Goal: Obtain resource: Download file/media

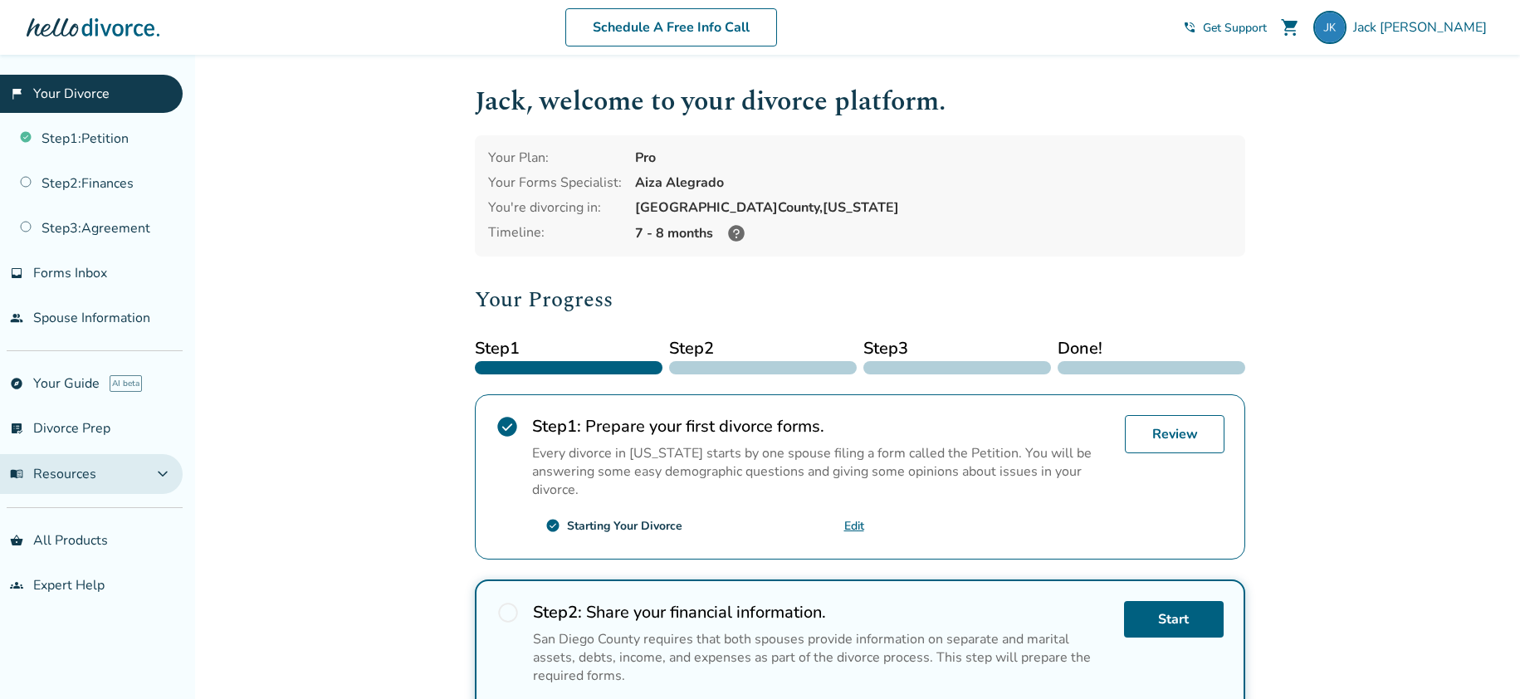
click at [110, 463] on button "menu_book Resources expand_more" at bounding box center [91, 474] width 183 height 40
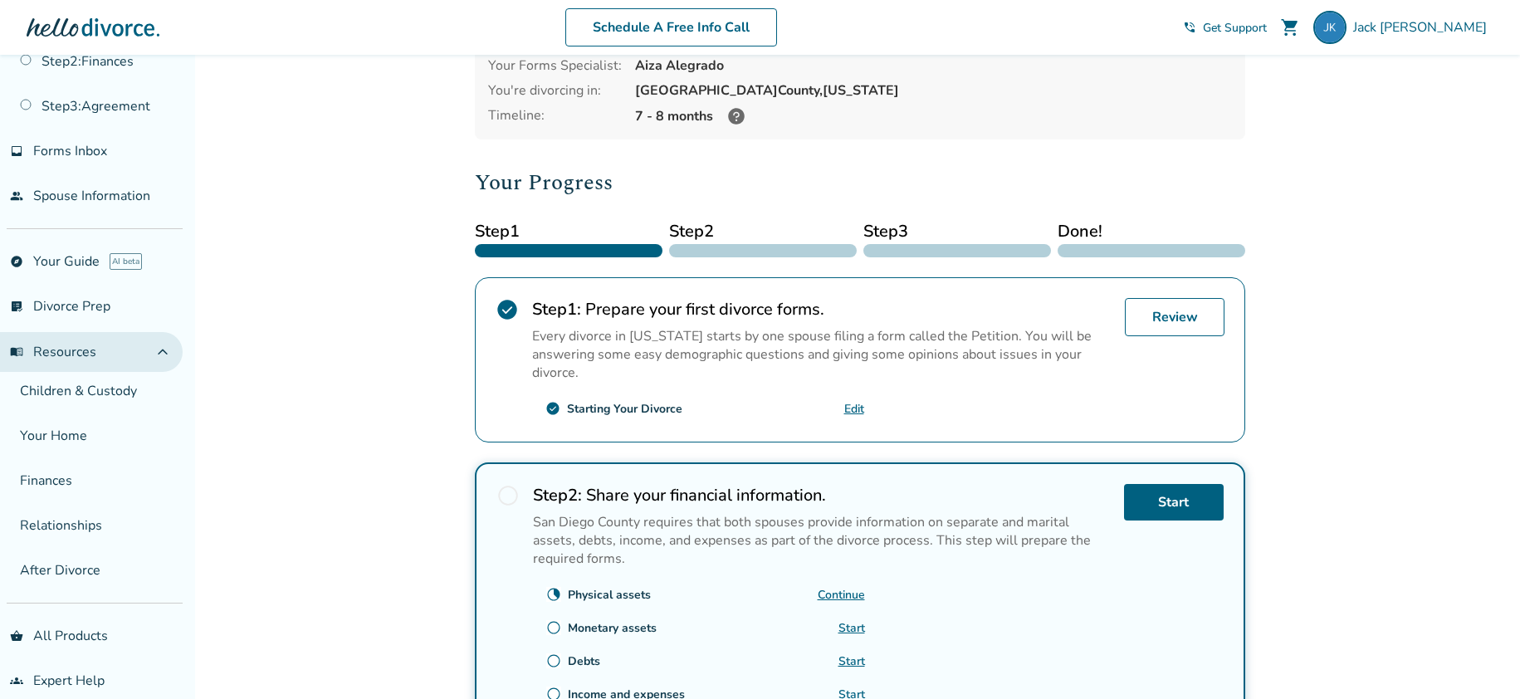
scroll to position [143, 0]
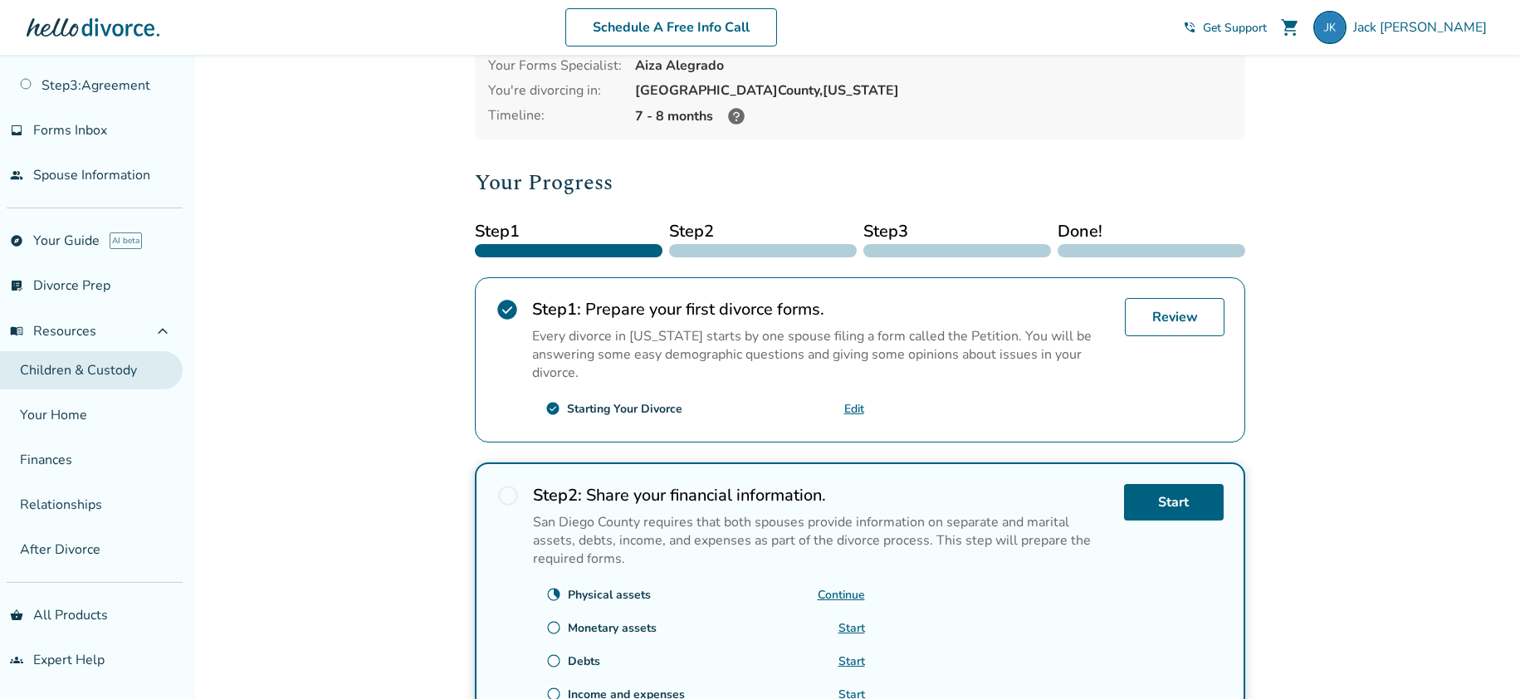
click at [83, 374] on link "Children & Custody" at bounding box center [91, 370] width 183 height 38
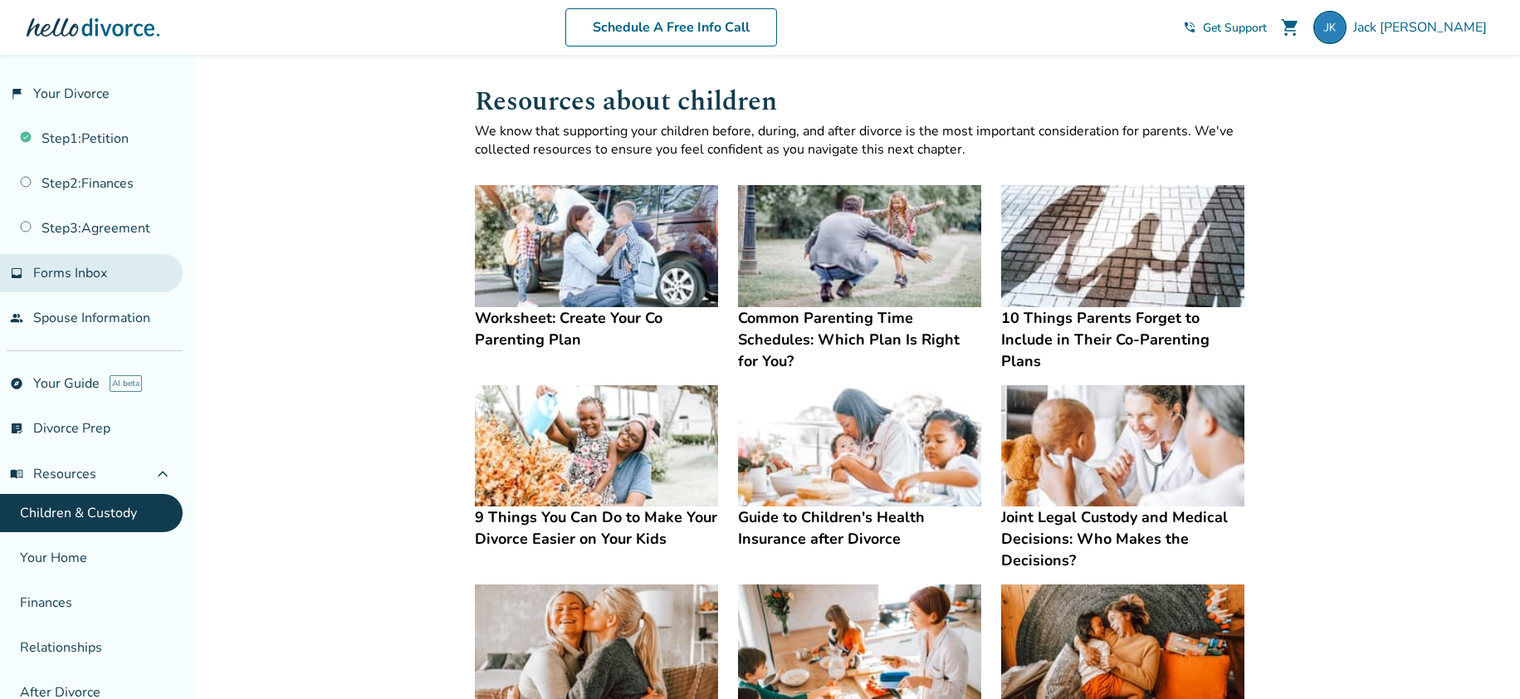
click at [105, 276] on span "Forms Inbox" at bounding box center [70, 273] width 74 height 18
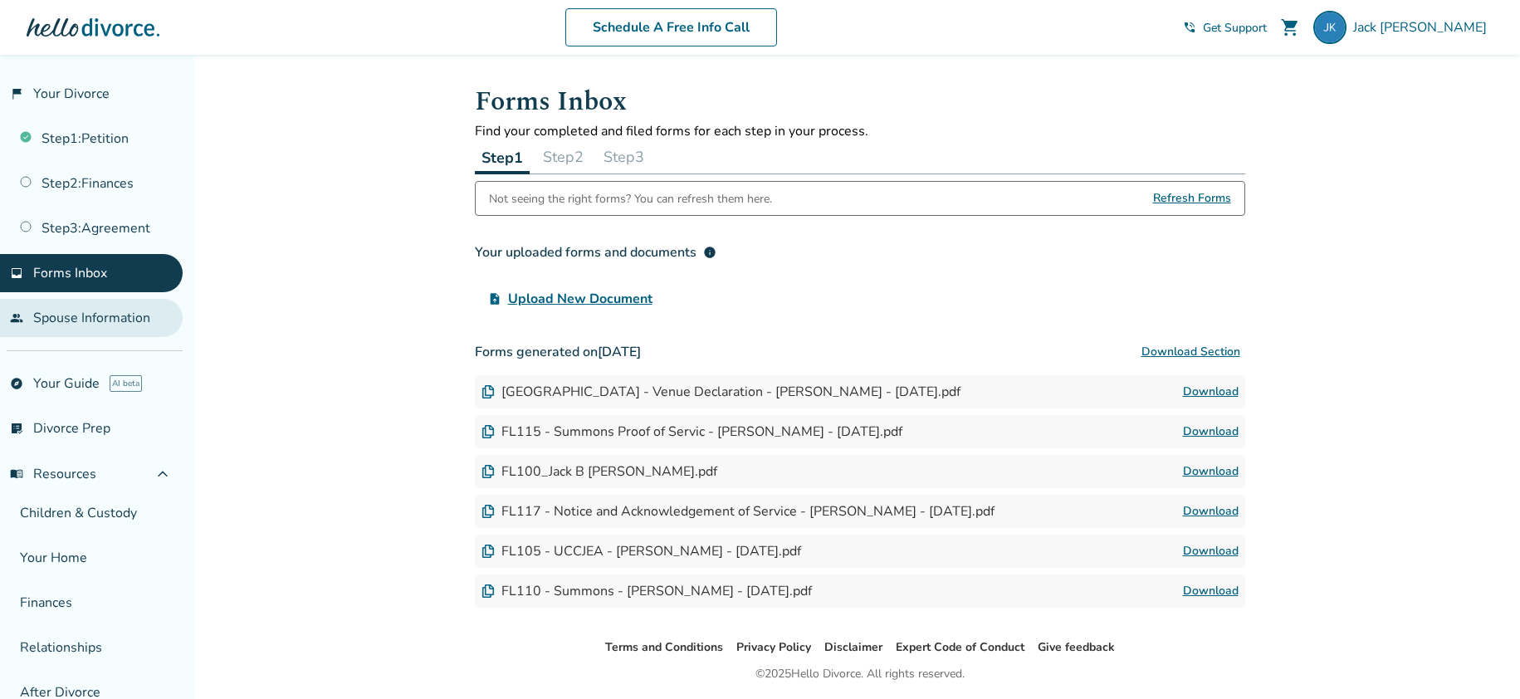
click at [104, 310] on link "people Spouse Information" at bounding box center [91, 318] width 183 height 38
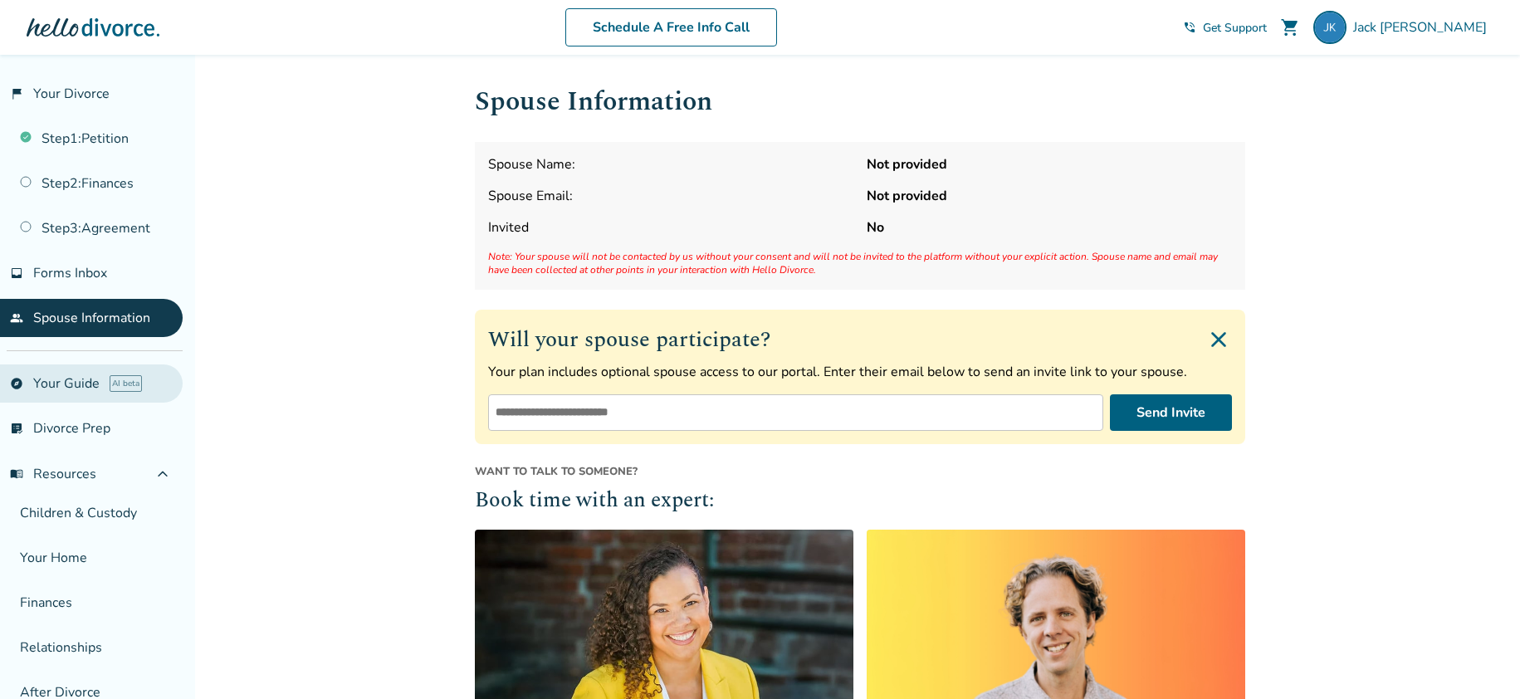
click at [50, 390] on link "explore Your Guide AI beta" at bounding box center [91, 383] width 183 height 38
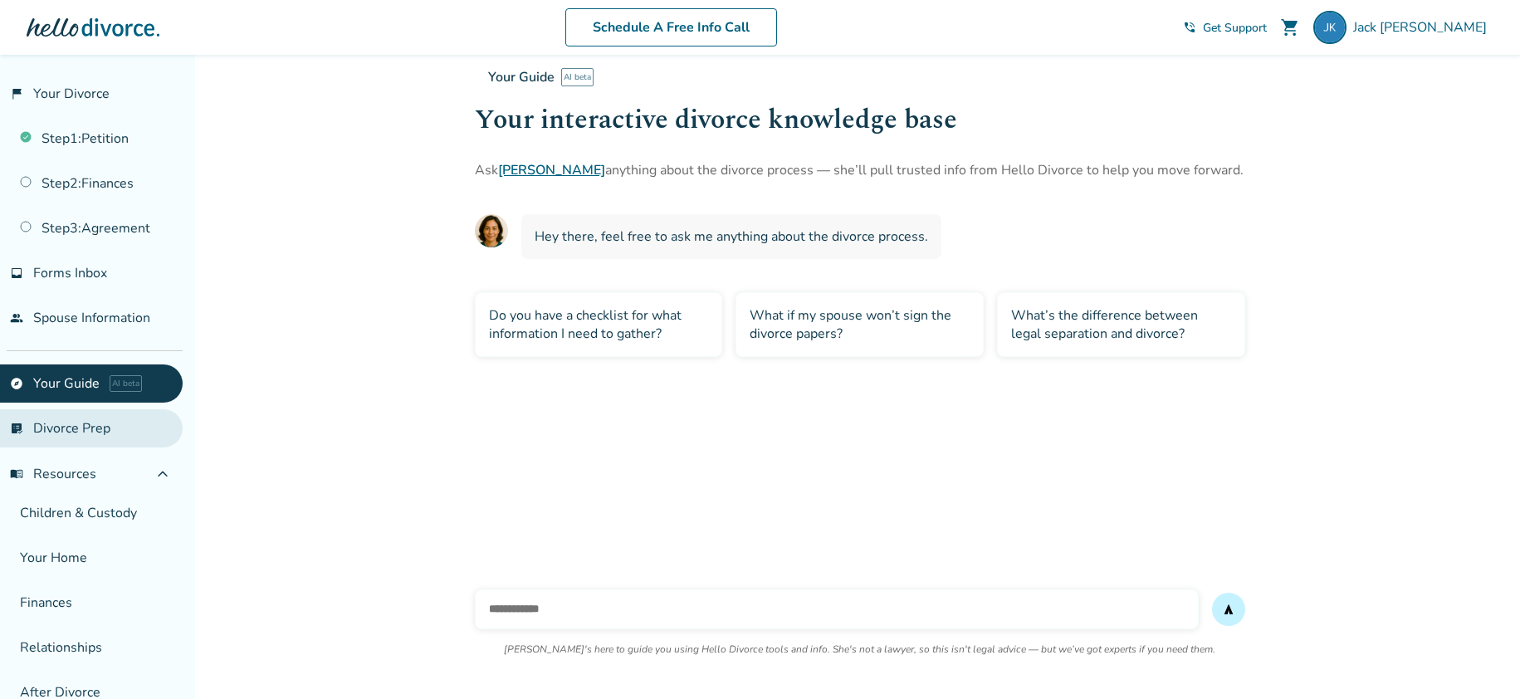
click at [50, 433] on link "list_alt_check Divorce Prep" at bounding box center [91, 428] width 183 height 38
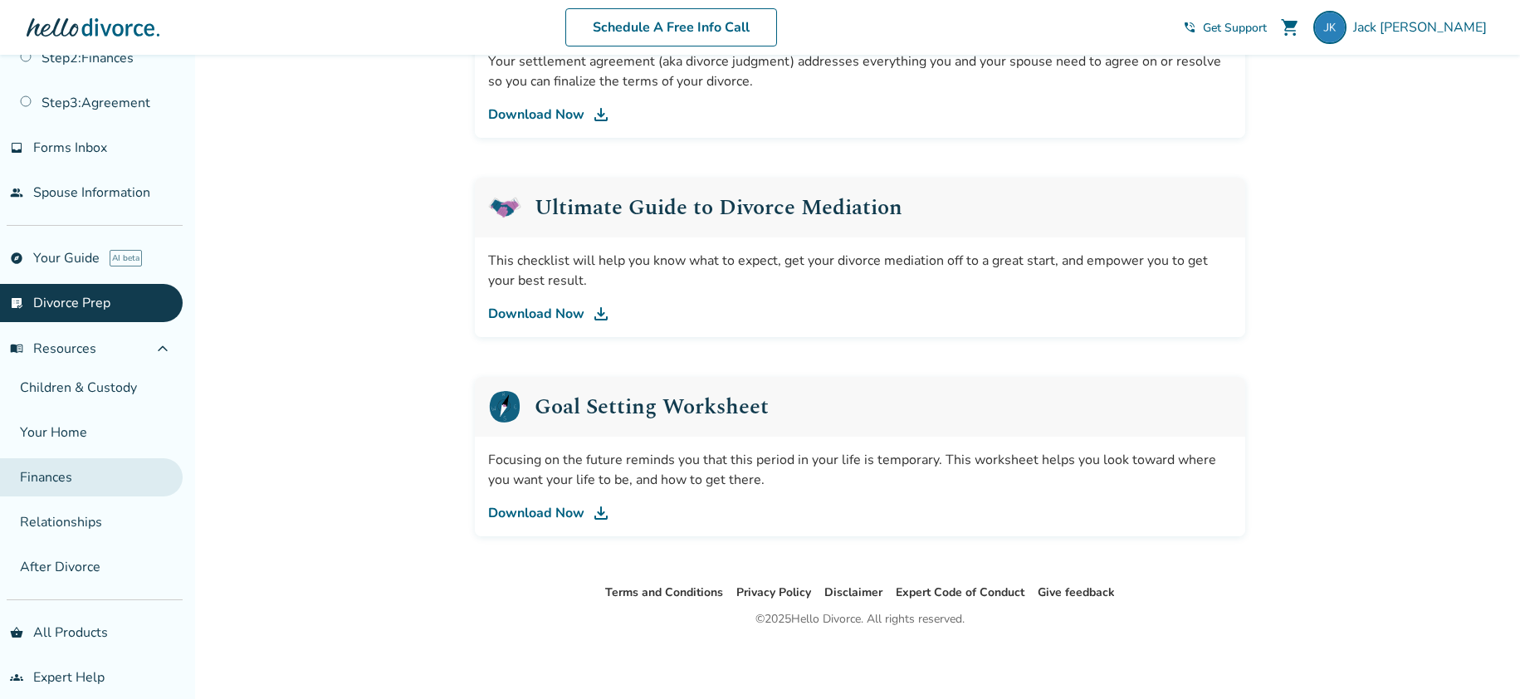
scroll to position [143, 0]
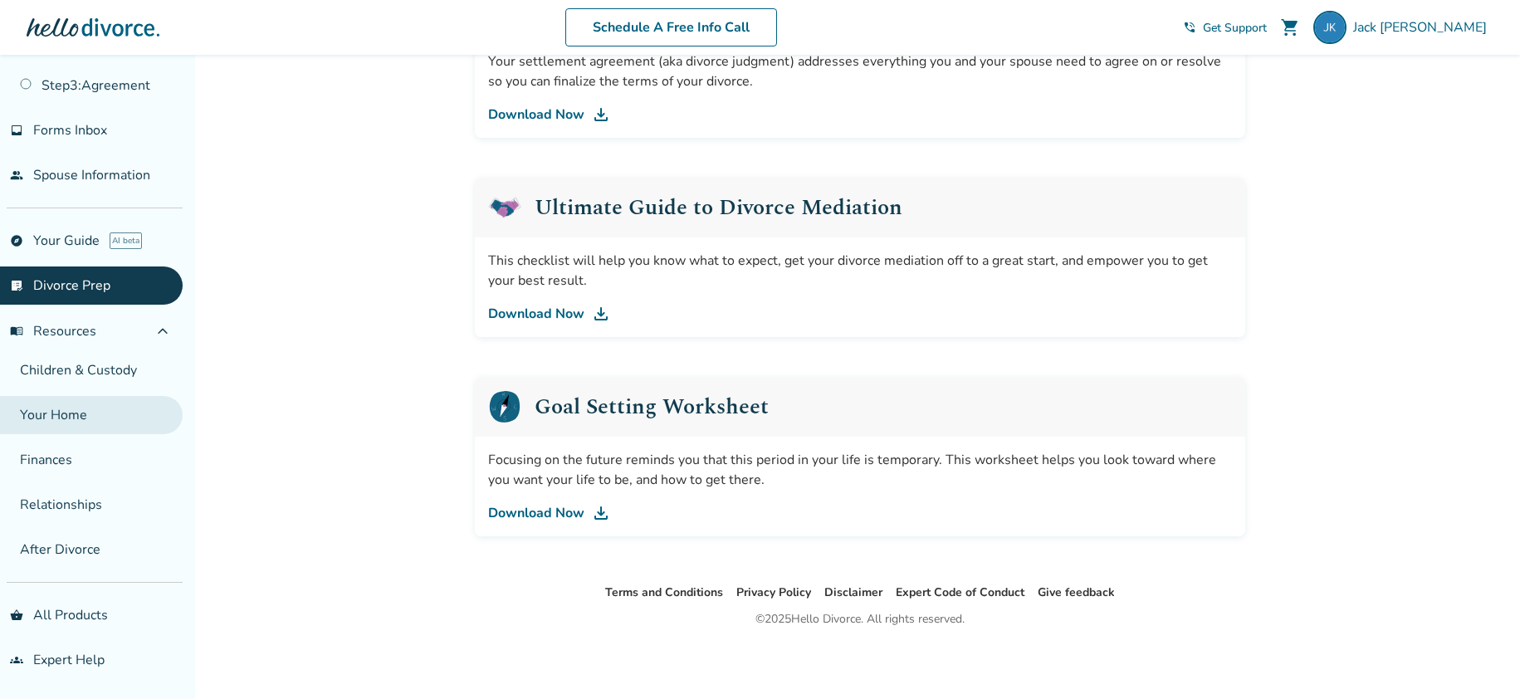
click at [85, 418] on link "Your Home" at bounding box center [91, 415] width 183 height 38
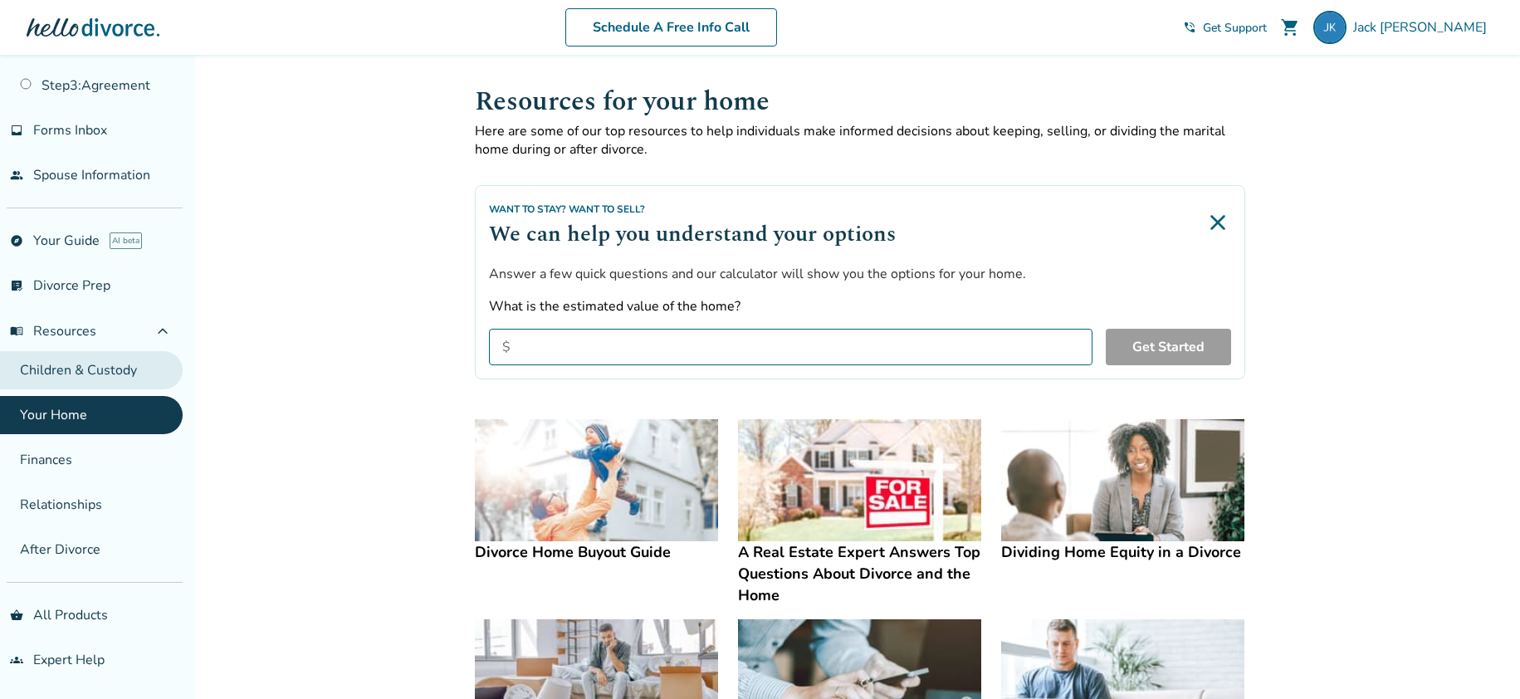
click at [79, 374] on link "Children & Custody" at bounding box center [91, 370] width 183 height 38
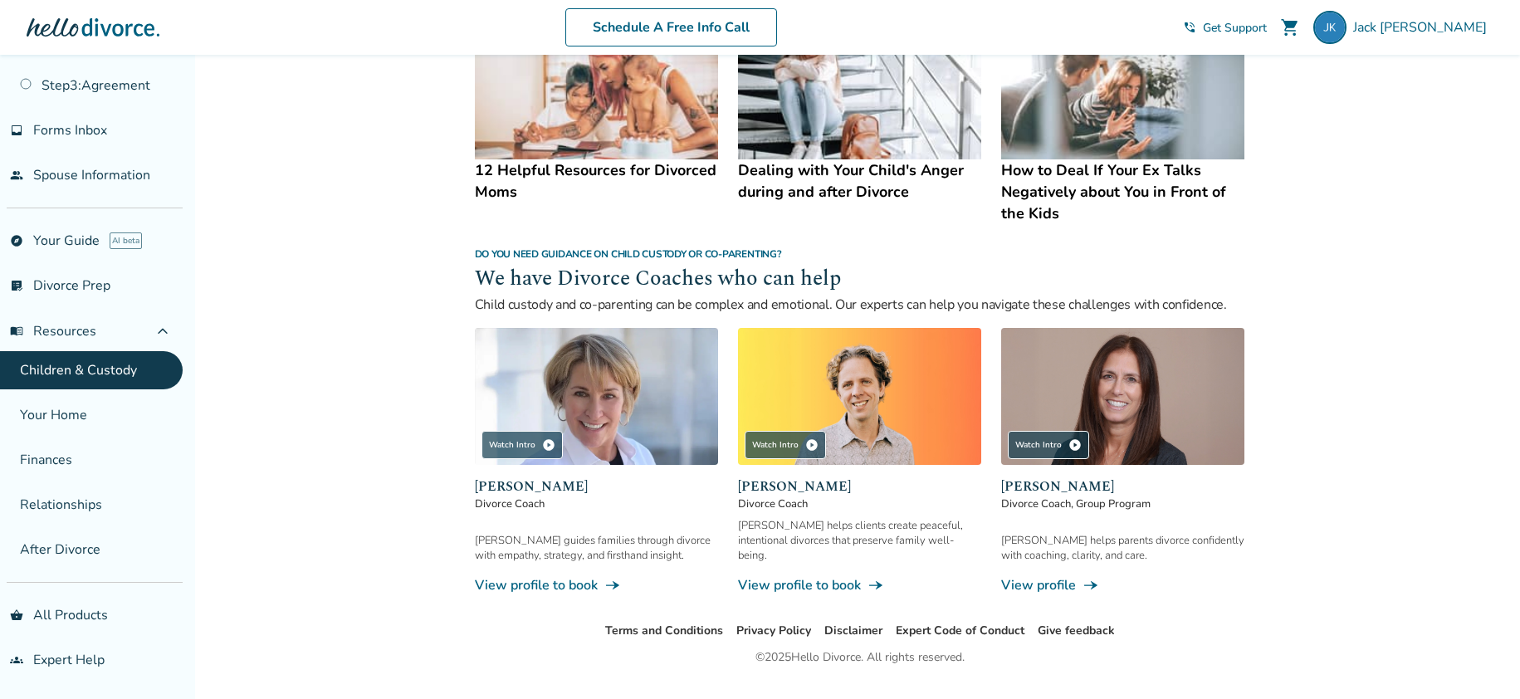
scroll to position [758, 0]
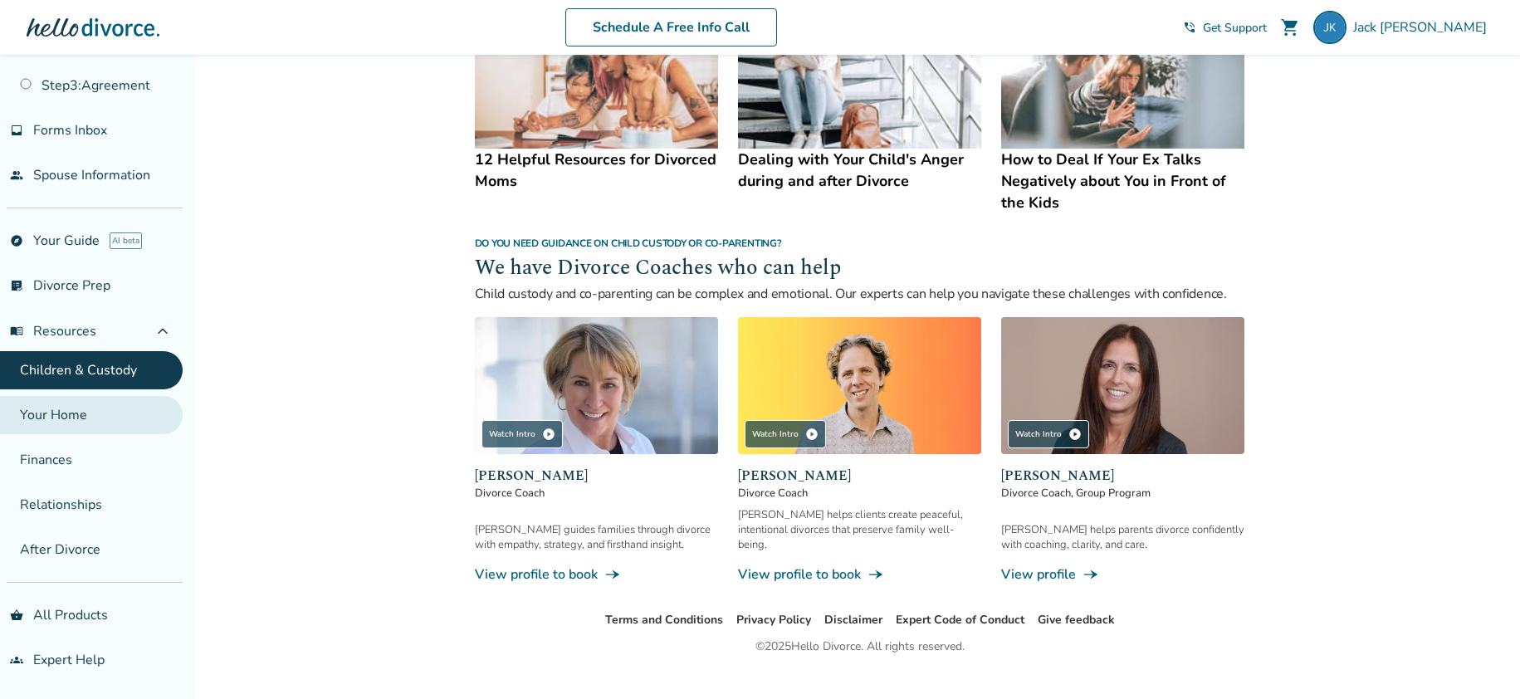
click at [117, 418] on link "Your Home" at bounding box center [91, 415] width 183 height 38
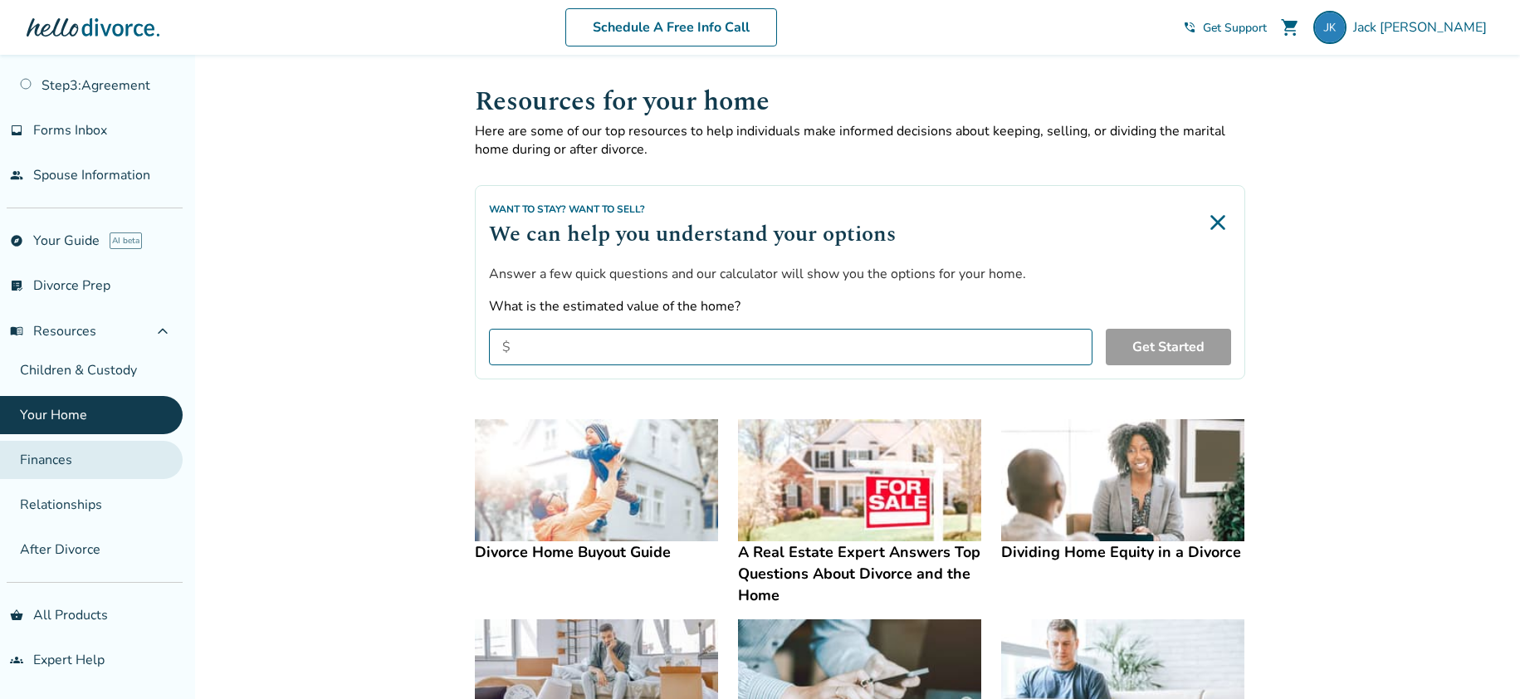
click at [111, 467] on link "Finances" at bounding box center [91, 460] width 183 height 38
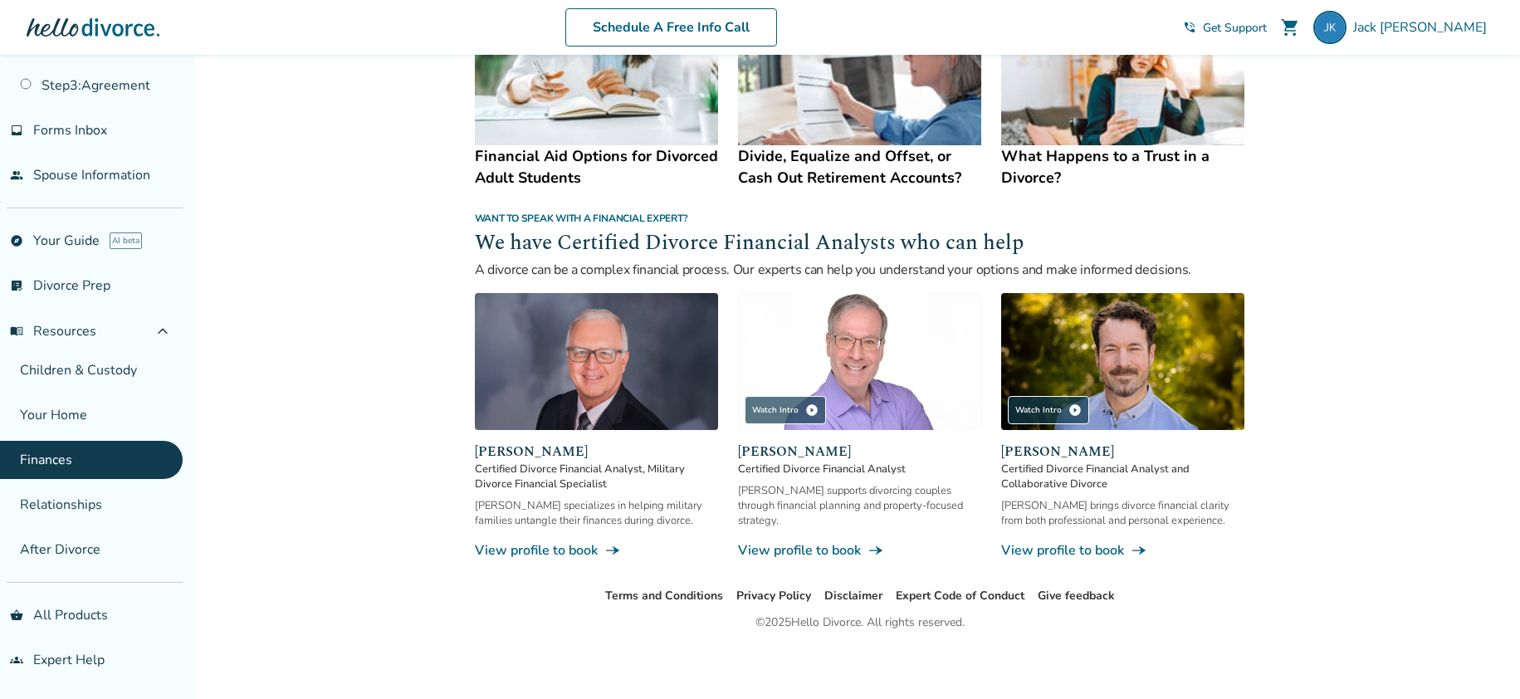
scroll to position [960, 0]
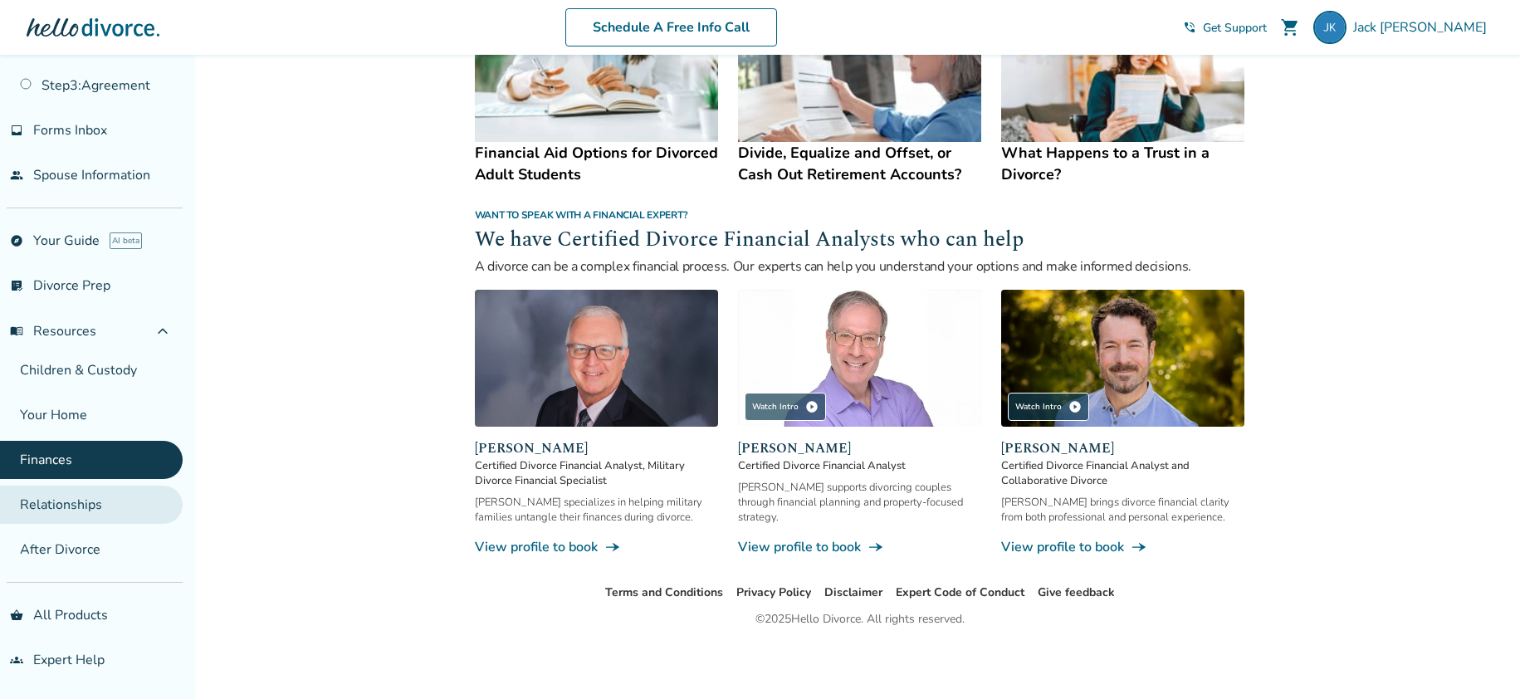
click at [89, 510] on link "Relationships" at bounding box center [91, 505] width 183 height 38
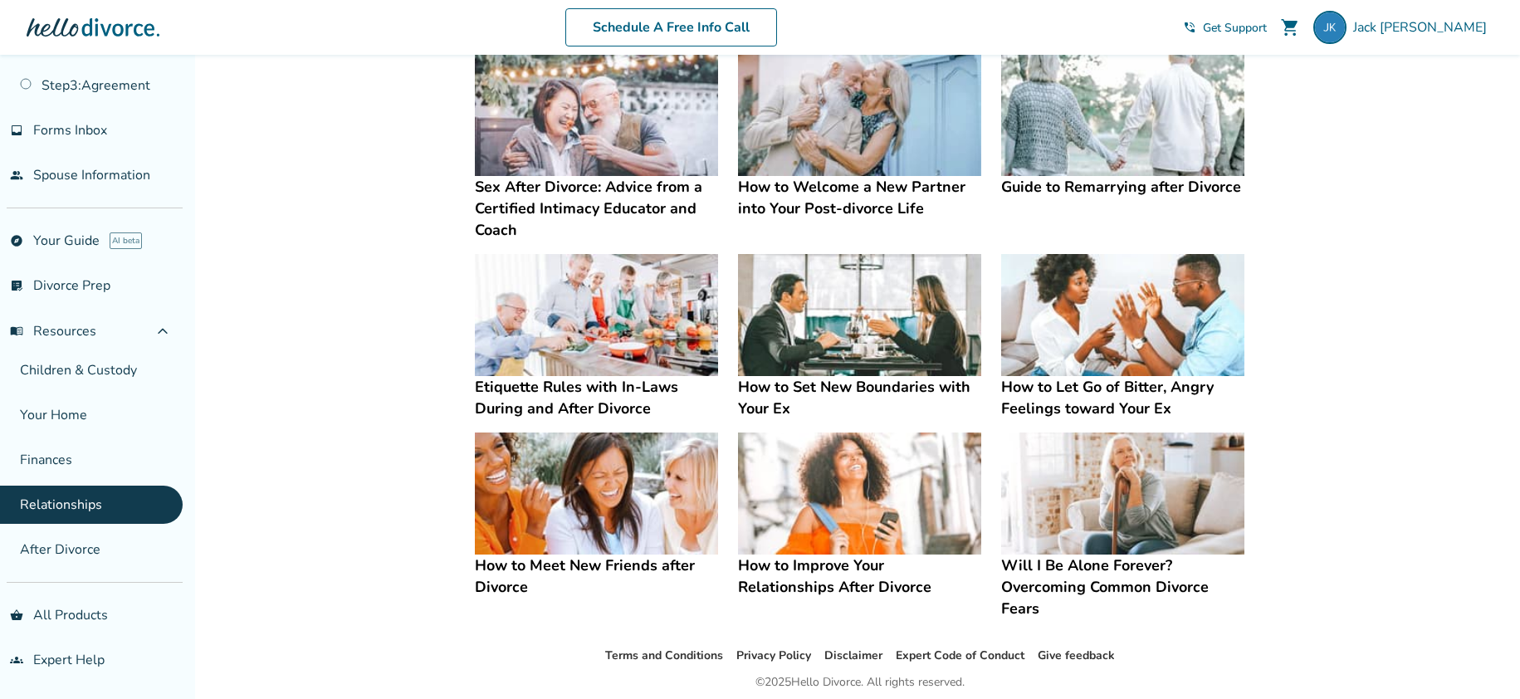
scroll to position [334, 0]
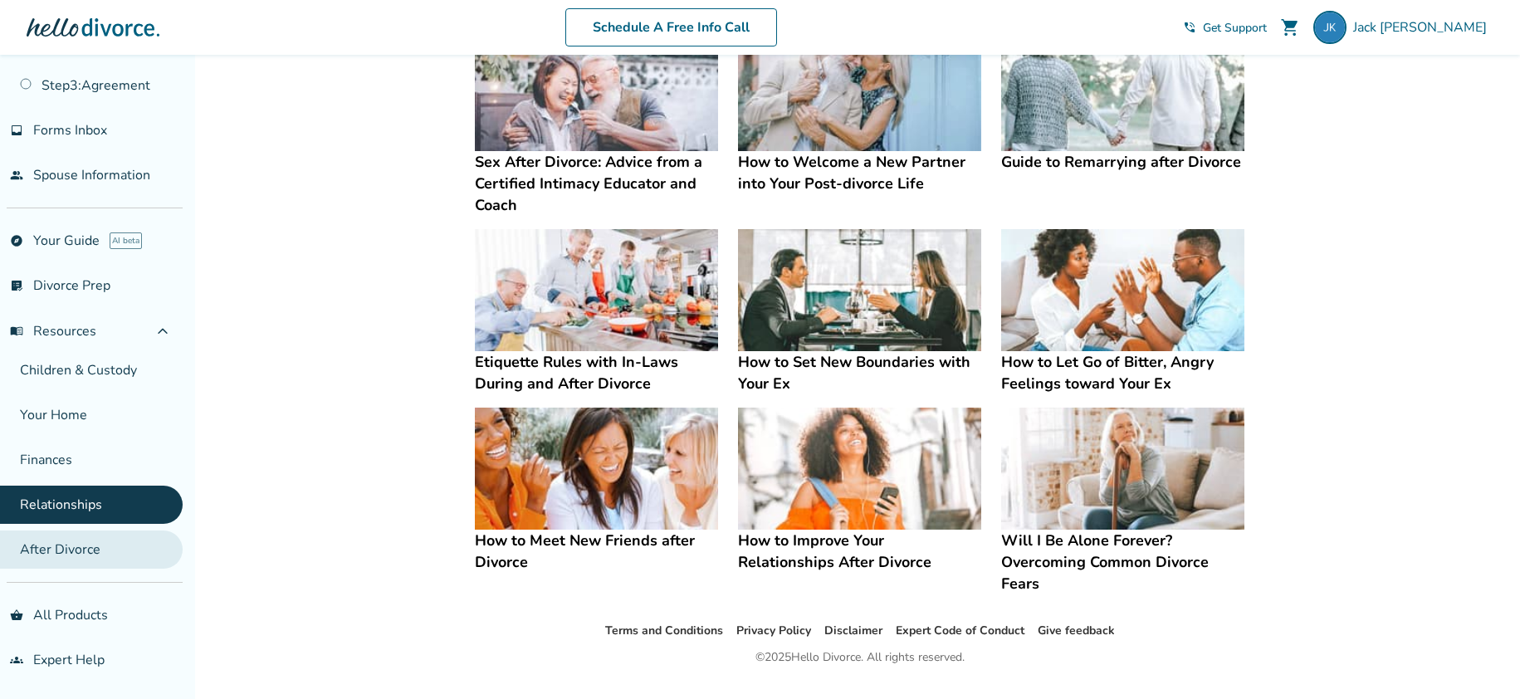
click at [98, 558] on link "After Divorce" at bounding box center [91, 550] width 183 height 38
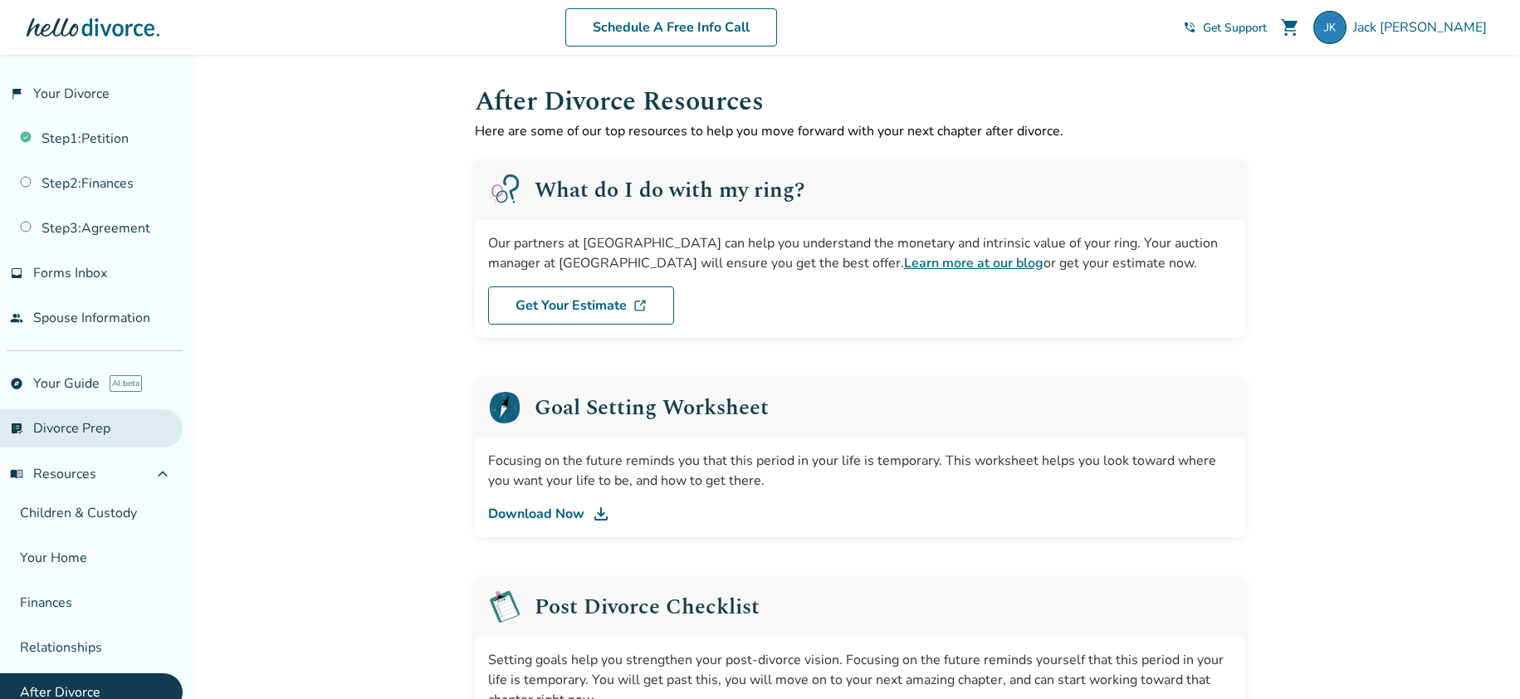
click at [79, 423] on link "list_alt_check Divorce Prep" at bounding box center [91, 428] width 183 height 38
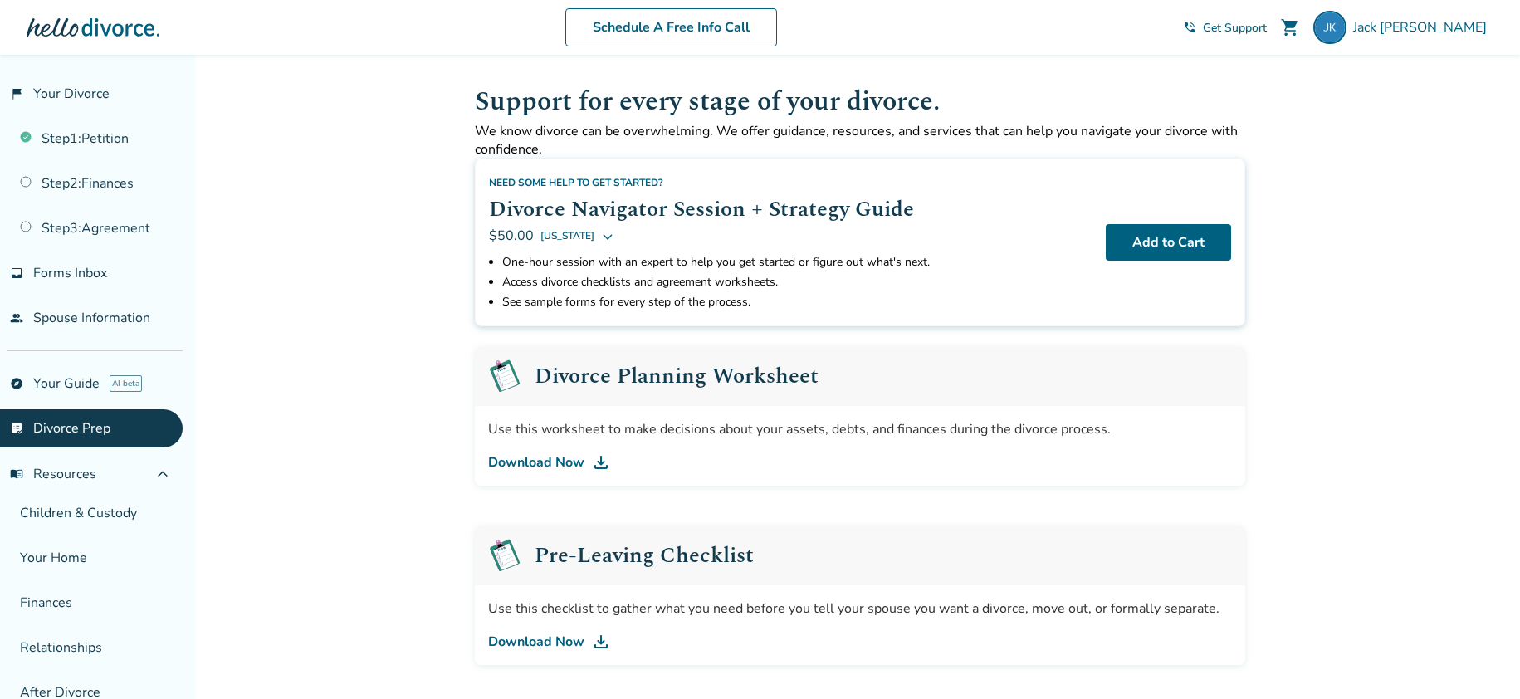
drag, startPoint x: 622, startPoint y: 376, endPoint x: 588, endPoint y: 432, distance: 65.2
click at [622, 377] on h2 "Divorce Planning Worksheet" at bounding box center [677, 376] width 284 height 22
click at [570, 463] on link "Download Now" at bounding box center [860, 462] width 744 height 20
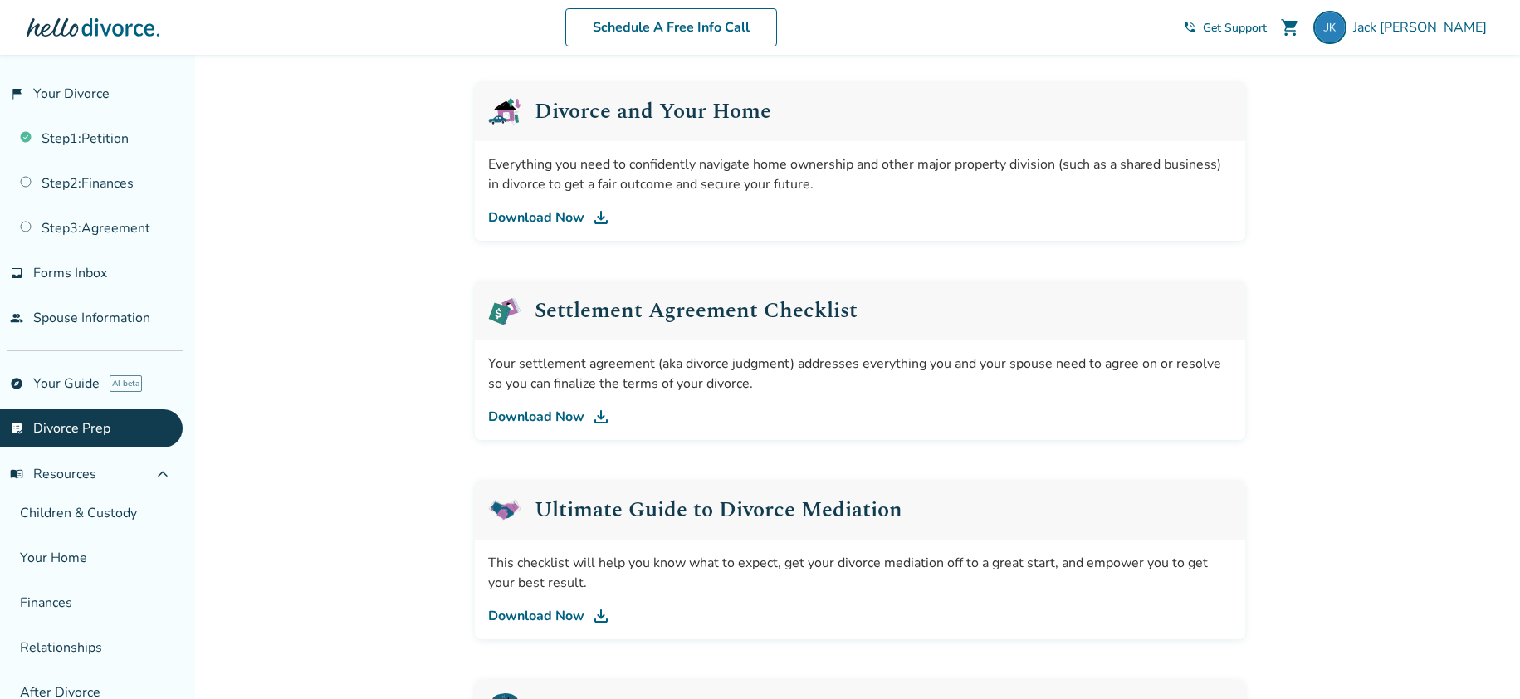
scroll to position [619, 0]
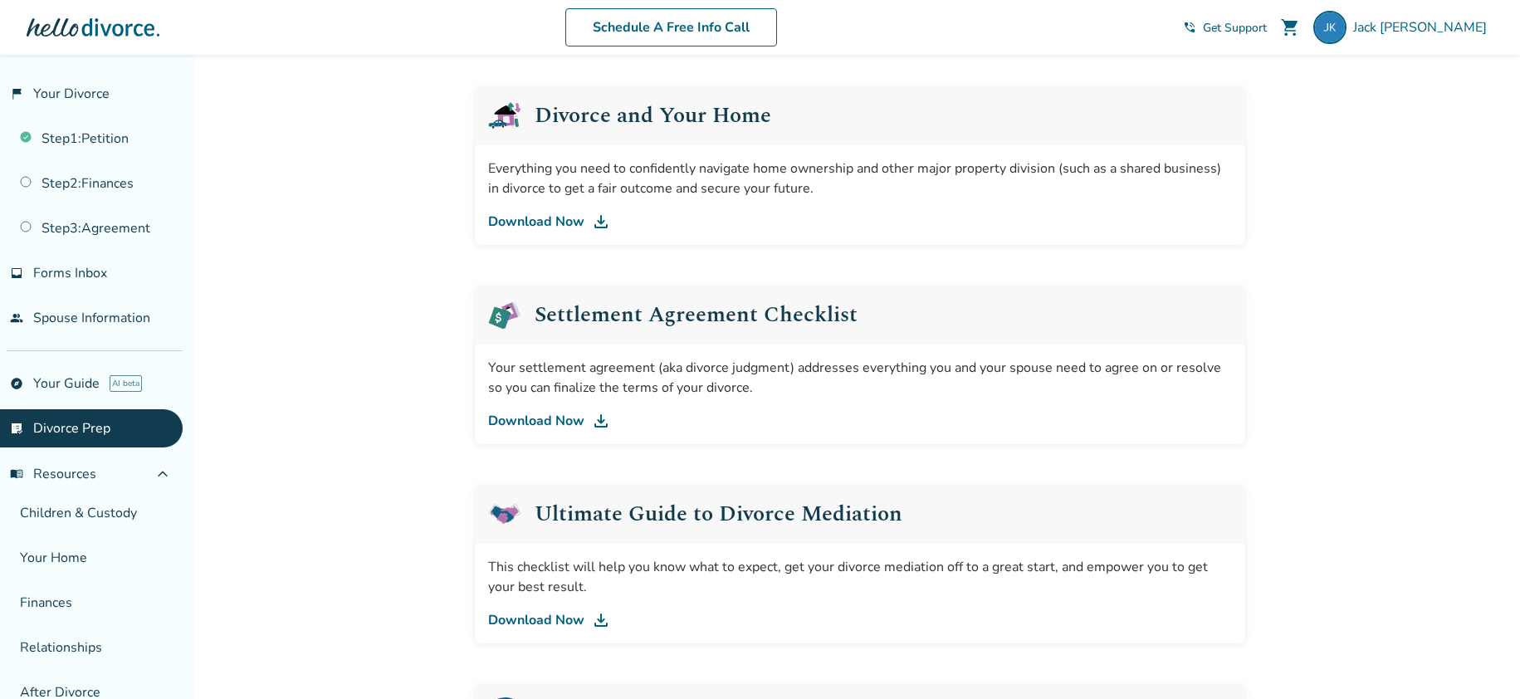
click at [543, 408] on div "Your settlement agreement (aka divorce judgment) addresses everything you and y…" at bounding box center [860, 395] width 770 height 100
click at [550, 423] on link "Download Now" at bounding box center [860, 421] width 744 height 20
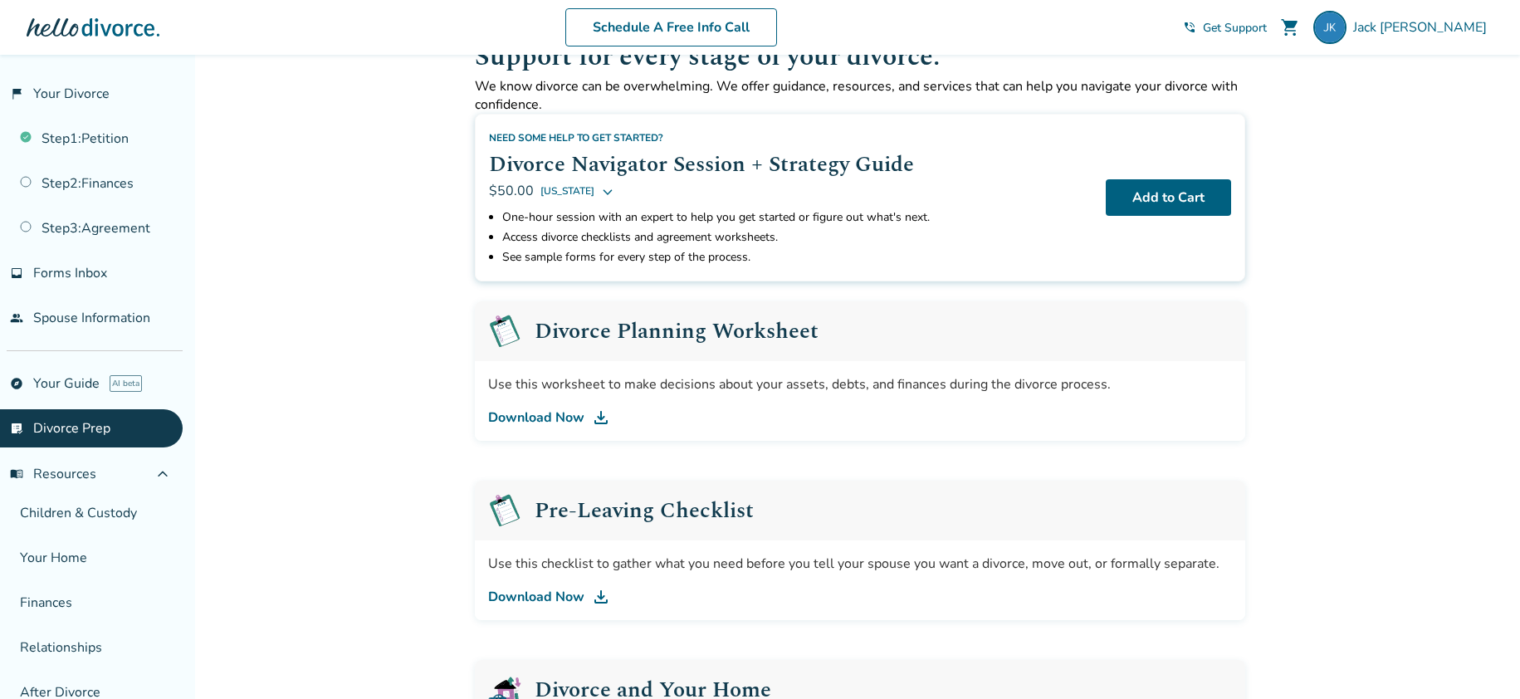
scroll to position [0, 0]
